Goal: Task Accomplishment & Management: Use online tool/utility

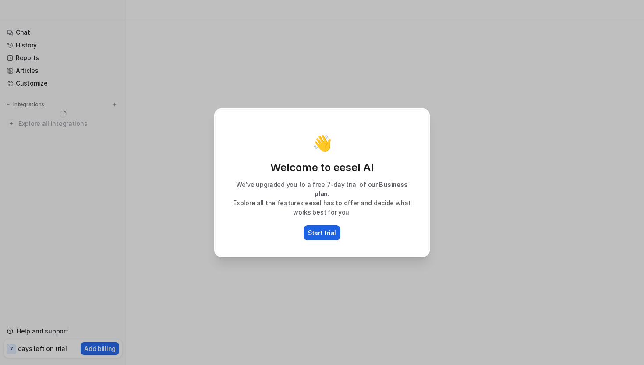
click at [322, 228] on p "Start trial" at bounding box center [322, 232] width 28 height 9
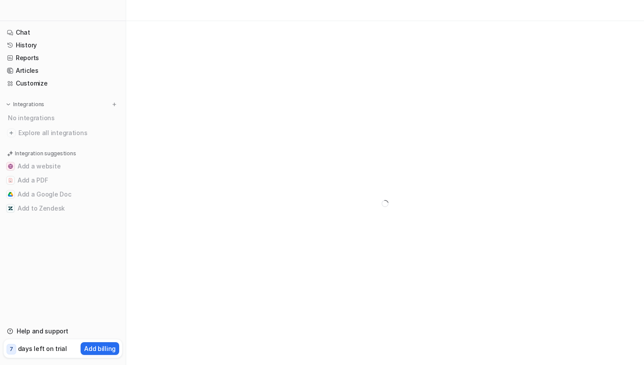
click at [238, 139] on div at bounding box center [385, 203] width 518 height 365
click at [178, 71] on div at bounding box center [385, 203] width 518 height 365
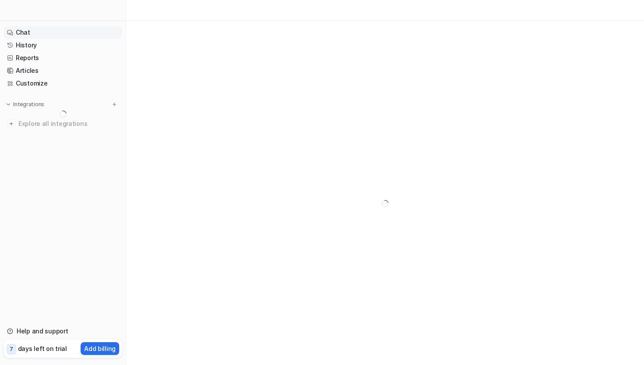
click at [30, 36] on link "Chat" at bounding box center [63, 32] width 119 height 12
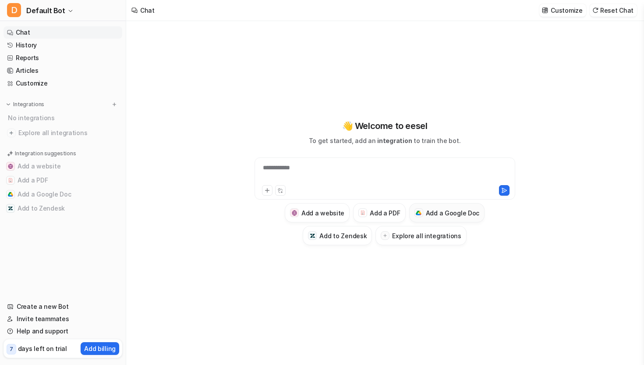
click at [444, 218] on button "Add a Google Doc" at bounding box center [447, 212] width 76 height 19
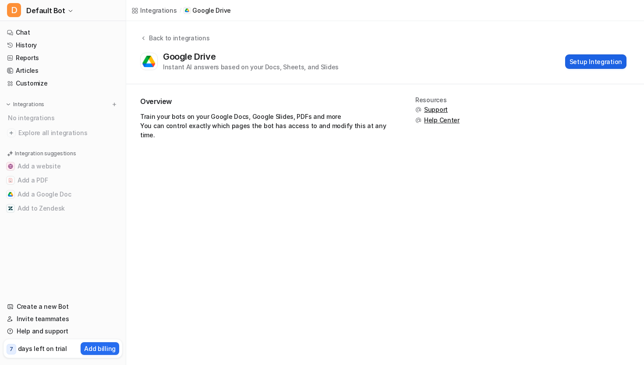
click at [601, 60] on button "Setup Integration" at bounding box center [596, 61] width 61 height 14
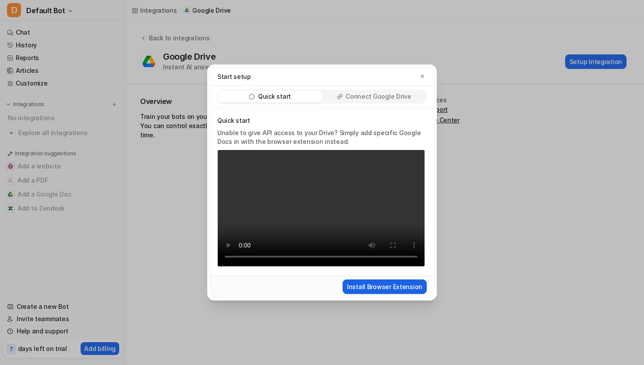
click at [366, 281] on button "Install Browser Extension" at bounding box center [385, 286] width 84 height 14
click at [381, 95] on p "Connect Google Drive" at bounding box center [378, 96] width 65 height 9
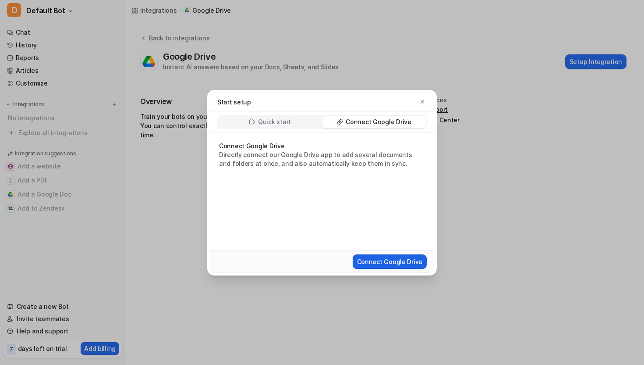
click at [396, 262] on button "Connect Google Drive" at bounding box center [390, 261] width 74 height 14
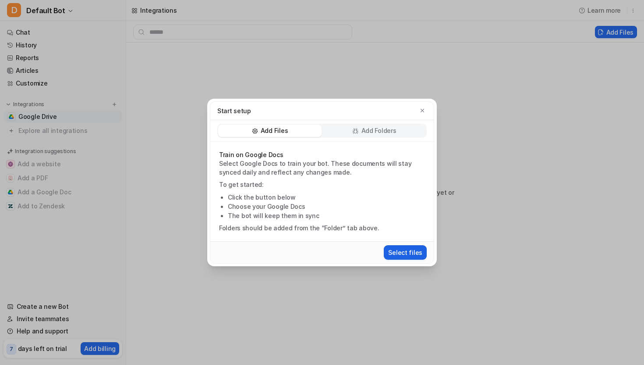
click at [414, 254] on button "Select files" at bounding box center [405, 252] width 43 height 14
click at [373, 216] on li "The bot will keep them in sync" at bounding box center [326, 215] width 197 height 9
click at [409, 254] on button "Select files" at bounding box center [405, 252] width 43 height 14
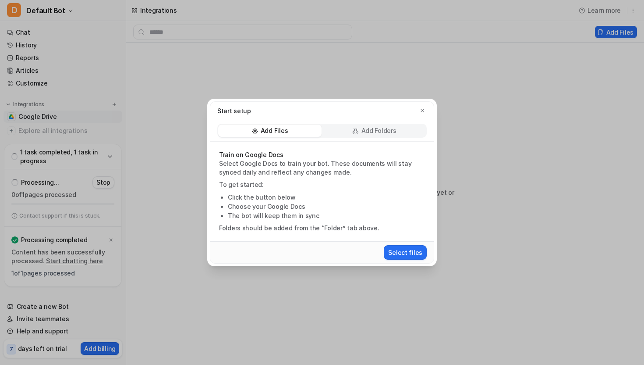
click at [400, 130] on div "Add Folders" at bounding box center [374, 131] width 103 height 12
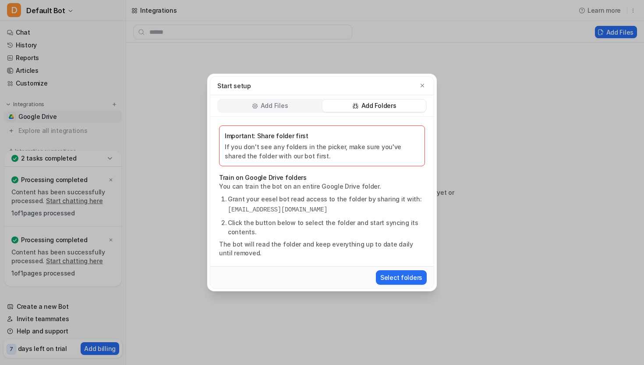
click at [282, 105] on p "Add Files" at bounding box center [274, 105] width 27 height 9
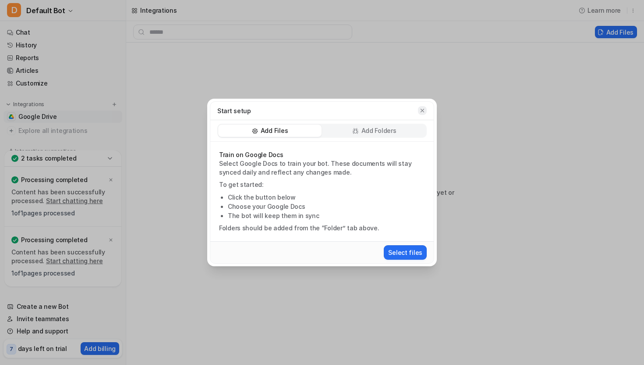
click at [422, 110] on icon "button" at bounding box center [423, 110] width 6 height 6
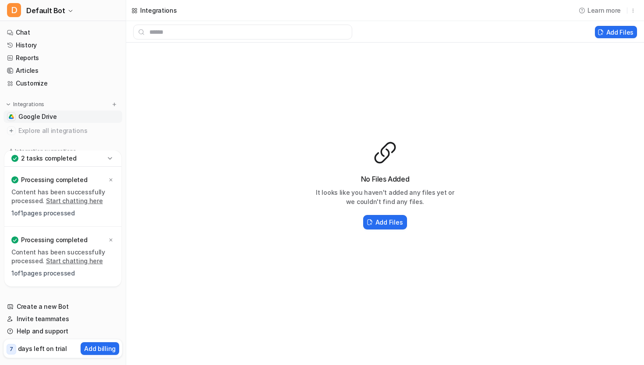
click at [60, 201] on link "Start chatting here" at bounding box center [74, 200] width 57 height 7
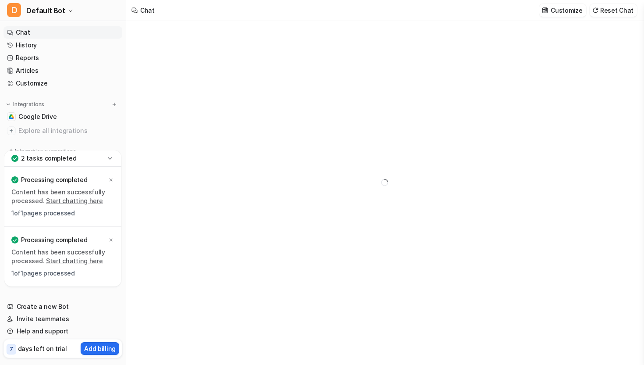
type textarea "**********"
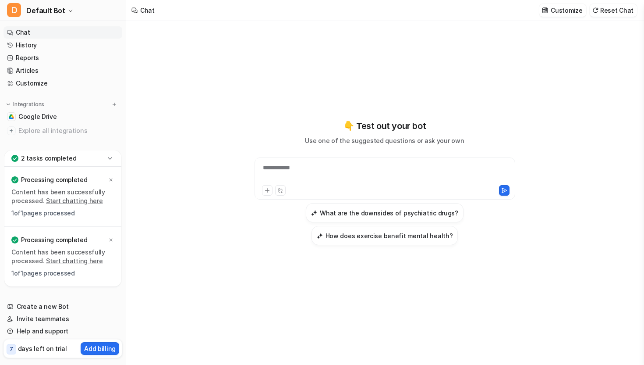
click at [32, 215] on p "1 of 1 pages processed" at bounding box center [62, 213] width 103 height 9
click at [30, 196] on p "Content has been successfully processed. Start chatting here" at bounding box center [62, 197] width 103 height 18
click at [288, 165] on div "**********" at bounding box center [385, 173] width 256 height 20
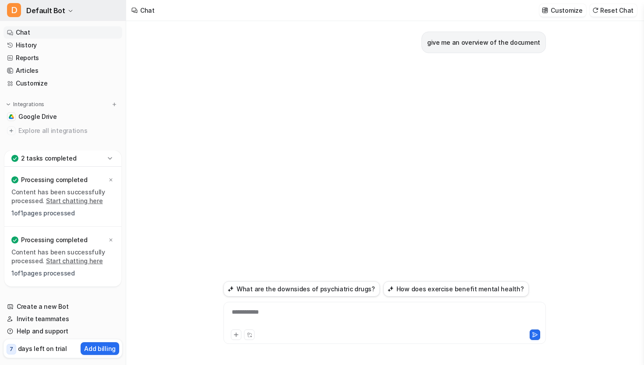
click at [59, 13] on span "Default Bot" at bounding box center [45, 10] width 39 height 12
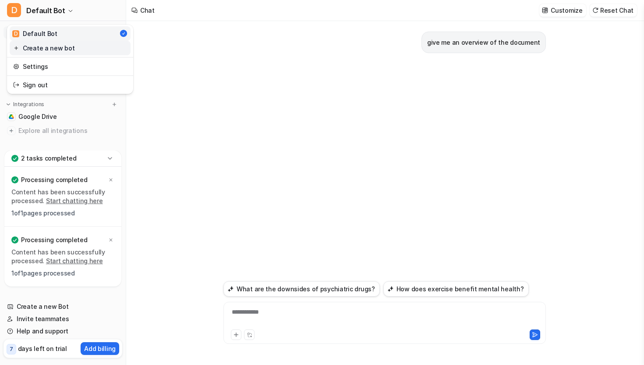
click at [60, 43] on link "Create a new bot" at bounding box center [70, 48] width 121 height 14
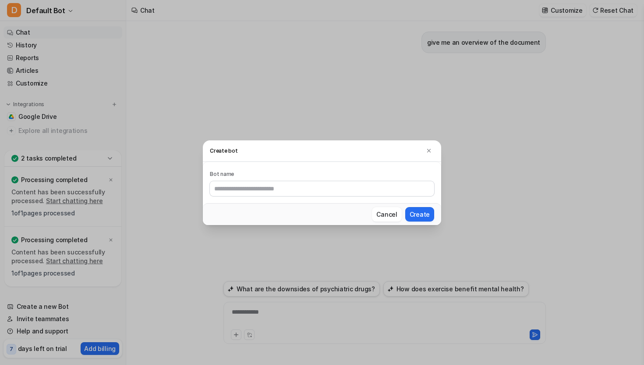
click at [437, 150] on h3 "Create bot" at bounding box center [322, 150] width 238 height 21
click at [428, 150] on img at bounding box center [429, 150] width 6 height 7
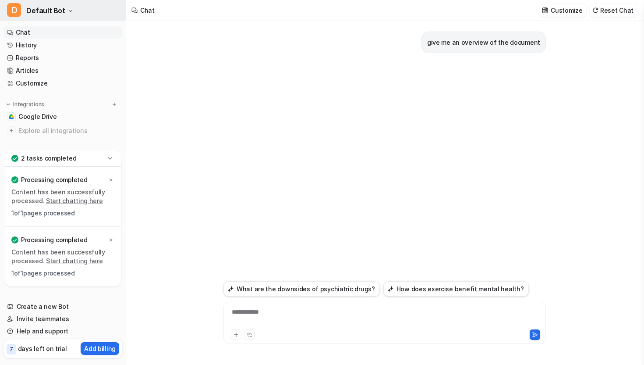
click at [68, 11] on icon "button" at bounding box center [70, 10] width 5 height 5
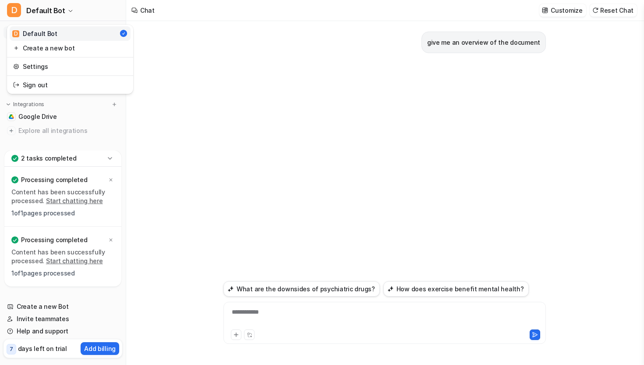
click at [210, 100] on div "**********" at bounding box center [322, 182] width 644 height 365
click at [368, 309] on div "To enrich screen reader interactions, please activate Accessibility in Grammarl…" at bounding box center [385, 317] width 318 height 20
click at [372, 239] on div "give me an overview of the document" at bounding box center [385, 149] width 323 height 257
click at [106, 158] on icon at bounding box center [110, 158] width 9 height 9
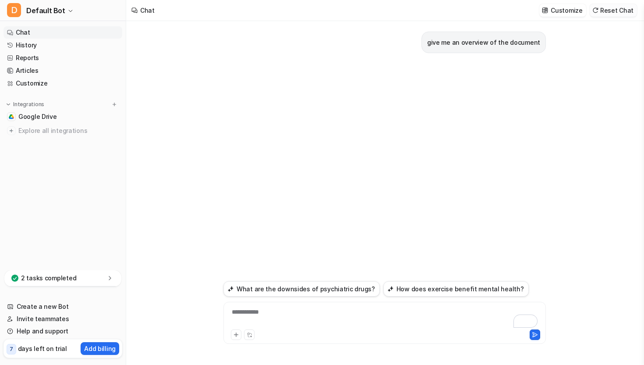
click at [612, 12] on button "Reset Chat" at bounding box center [613, 10] width 47 height 13
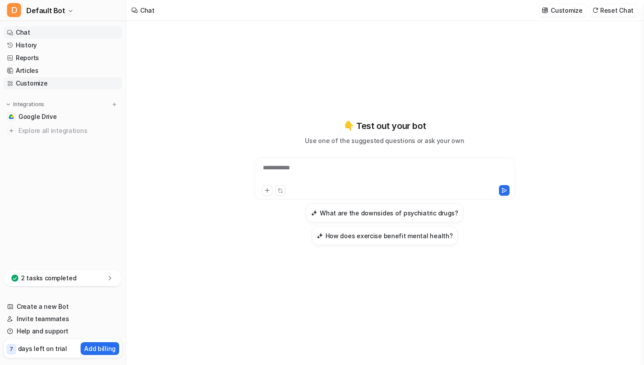
click at [40, 81] on link "Customize" at bounding box center [63, 83] width 119 height 12
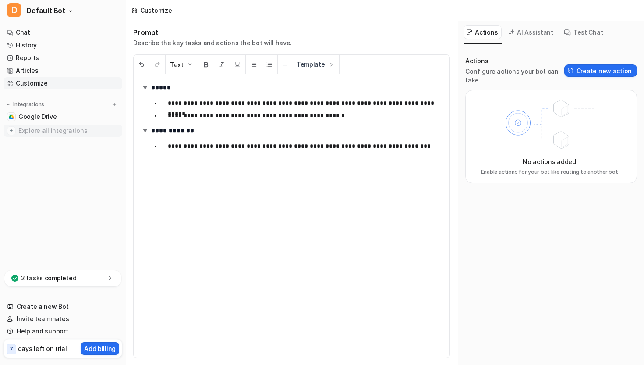
click at [57, 131] on span "Explore all integrations" at bounding box center [68, 131] width 100 height 14
click at [48, 117] on span "Google Drive" at bounding box center [37, 116] width 39 height 9
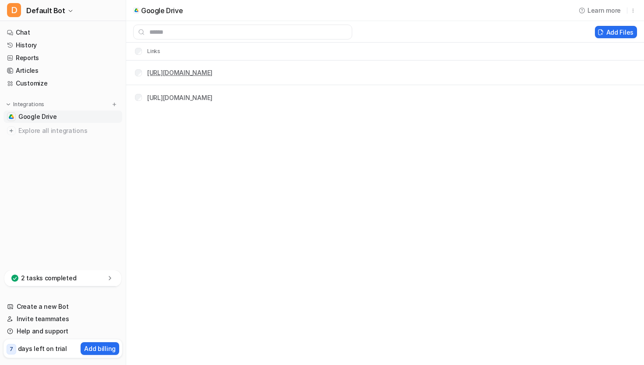
click at [213, 74] on link "https://docs.google.com/document/d/1wNGTHx9EaAvDsz4eOnXDkgssrI5F0MO2JZxa-Q769i8…" at bounding box center [179, 72] width 65 height 7
click at [213, 97] on link "https://docs.google.com/document/d/1qovVfHQ_OskZ_-zmWXX87kzN4DxER3G8s1MEvRNTG20…" at bounding box center [179, 97] width 65 height 7
click at [574, 32] on button "Delete selected" at bounding box center [555, 32] width 63 height 12
click at [213, 74] on link "https://docs.google.com/document/d/1qovVfHQ_OskZ_-zmWXX87kzN4DxER3G8s1MEvRNTG20…" at bounding box center [179, 72] width 65 height 7
click at [638, 9] on div "Learn more" at bounding box center [606, 10] width 69 height 21
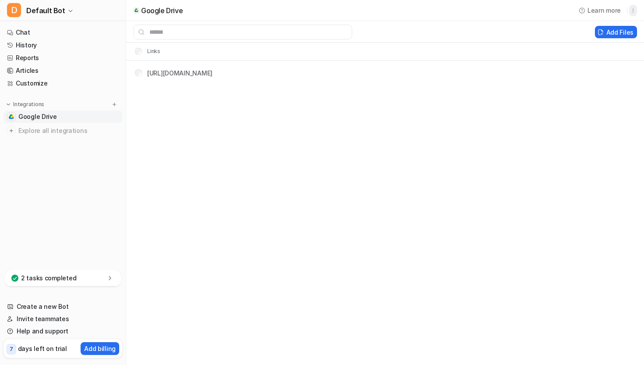
click at [636, 9] on icon "button" at bounding box center [633, 10] width 6 height 6
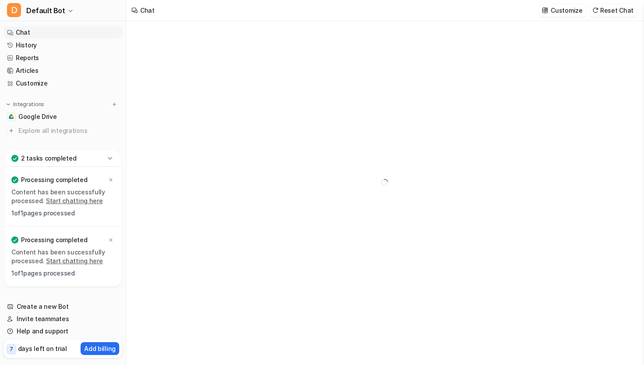
type textarea "**********"
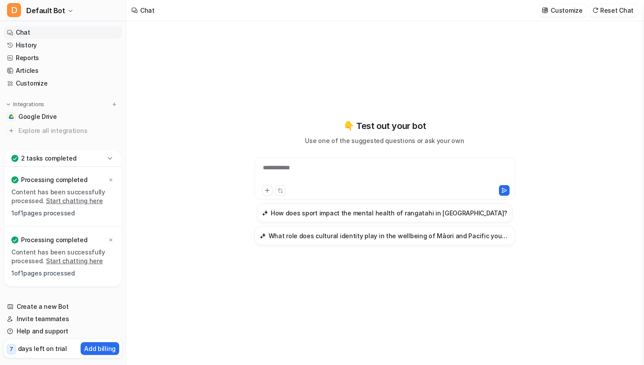
click at [46, 104] on div "Integrations" at bounding box center [63, 104] width 112 height 9
click at [26, 106] on p "Integrations" at bounding box center [28, 104] width 31 height 7
click at [39, 104] on p "Integrations" at bounding box center [28, 104] width 31 height 7
click at [39, 130] on span "Explore all integrations" at bounding box center [68, 131] width 100 height 14
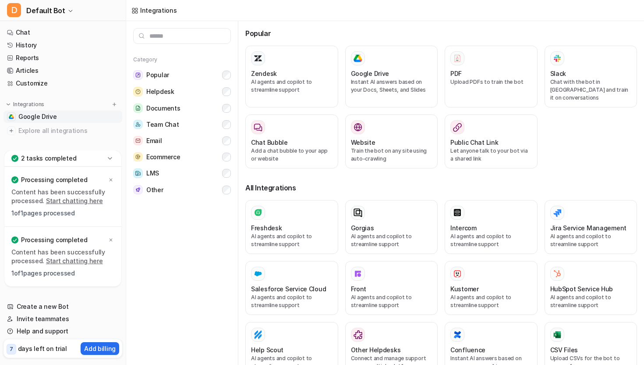
click at [38, 114] on span "Google Drive" at bounding box center [37, 116] width 39 height 9
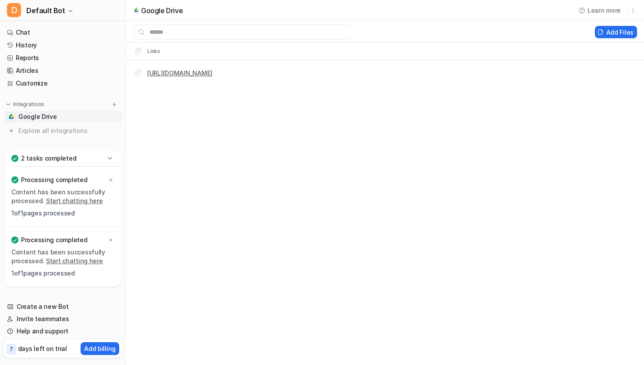
click at [203, 72] on link "https://docs.google.com/document/d/1qovVfHQ_OskZ_-zmWXX87kzN4DxER3G8s1MEvRNTG20…" at bounding box center [179, 72] width 65 height 7
click at [631, 9] on icon "button" at bounding box center [633, 10] width 6 height 6
click at [504, 29] on div at bounding box center [360, 32] width 469 height 15
click at [133, 50] on th "Links" at bounding box center [144, 51] width 33 height 11
click at [136, 55] on th "Links" at bounding box center [144, 51] width 33 height 11
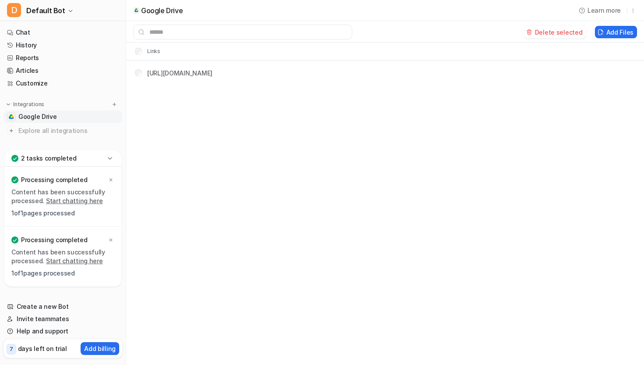
click at [137, 54] on th "Links" at bounding box center [144, 51] width 33 height 11
click at [199, 53] on tr "Links" at bounding box center [385, 52] width 518 height 18
click at [612, 28] on button "Add Files" at bounding box center [616, 32] width 42 height 12
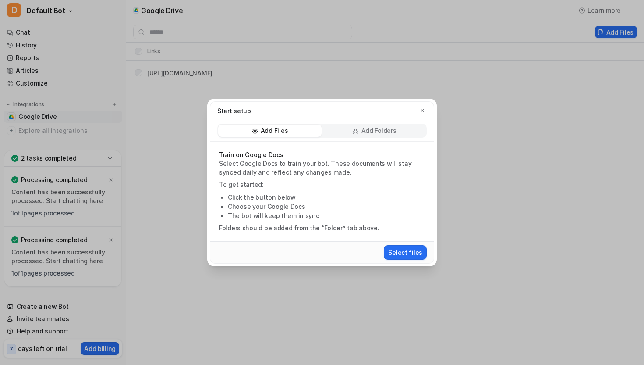
click at [276, 216] on li "The bot will keep them in sync" at bounding box center [326, 215] width 197 height 9
click at [296, 227] on p "Folders should be added from the “Folder” tab above." at bounding box center [322, 228] width 206 height 9
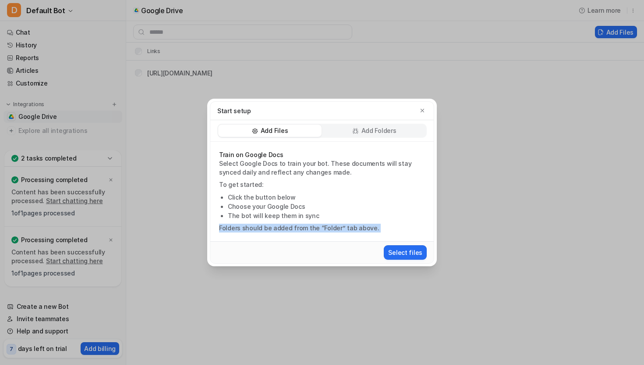
click at [296, 227] on p "Folders should be added from the “Folder” tab above." at bounding box center [322, 228] width 206 height 9
click at [334, 229] on p "Folders should be added from the “Folder” tab above." at bounding box center [322, 228] width 206 height 9
click at [269, 166] on p "Select Google Docs to train your bot. These documents will stay synced daily an…" at bounding box center [322, 168] width 206 height 18
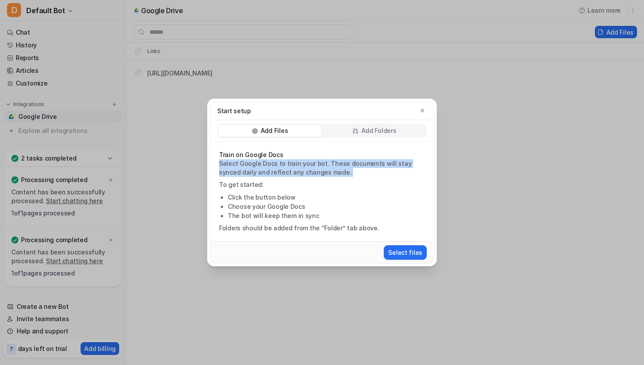
click at [269, 166] on p "Select Google Docs to train your bot. These documents will stay synced daily an…" at bounding box center [322, 168] width 206 height 18
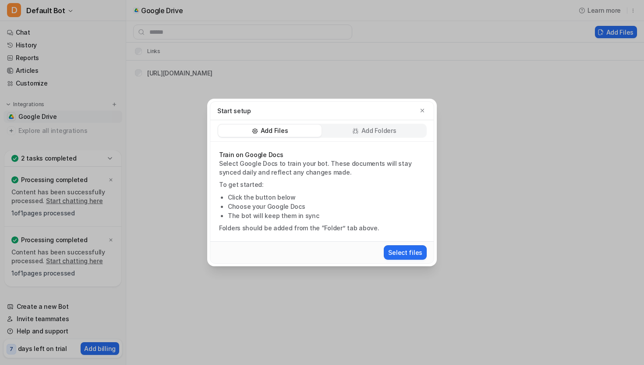
click at [316, 186] on p "To get started:" at bounding box center [322, 184] width 206 height 9
click at [422, 109] on icon "button" at bounding box center [423, 110] width 6 height 6
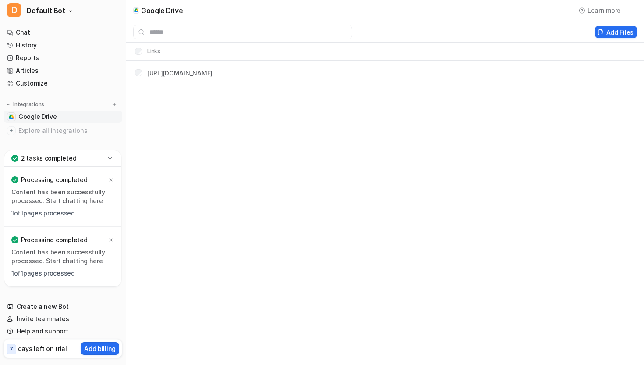
click at [47, 112] on span "Google Drive" at bounding box center [37, 116] width 39 height 9
